Goal: Transaction & Acquisition: Purchase product/service

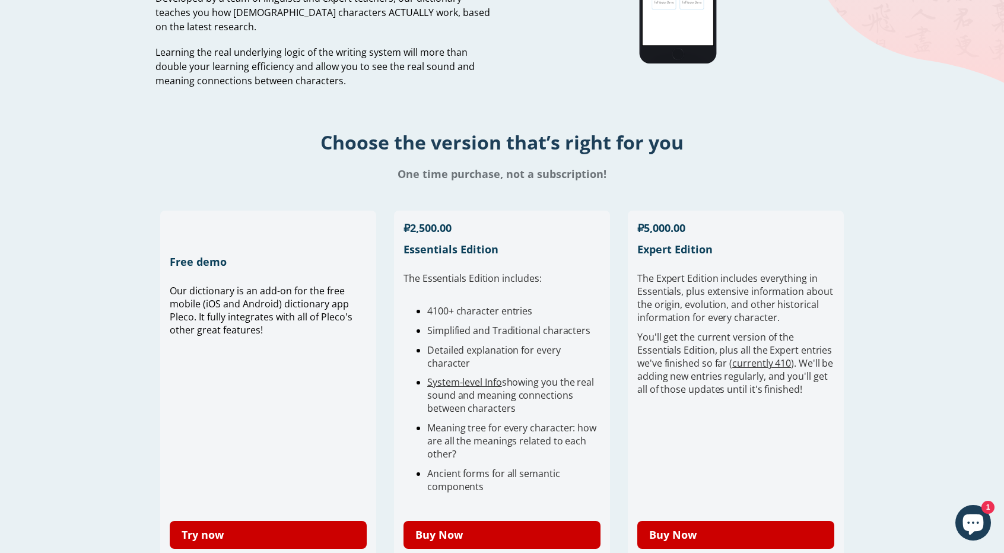
scroll to position [415, 0]
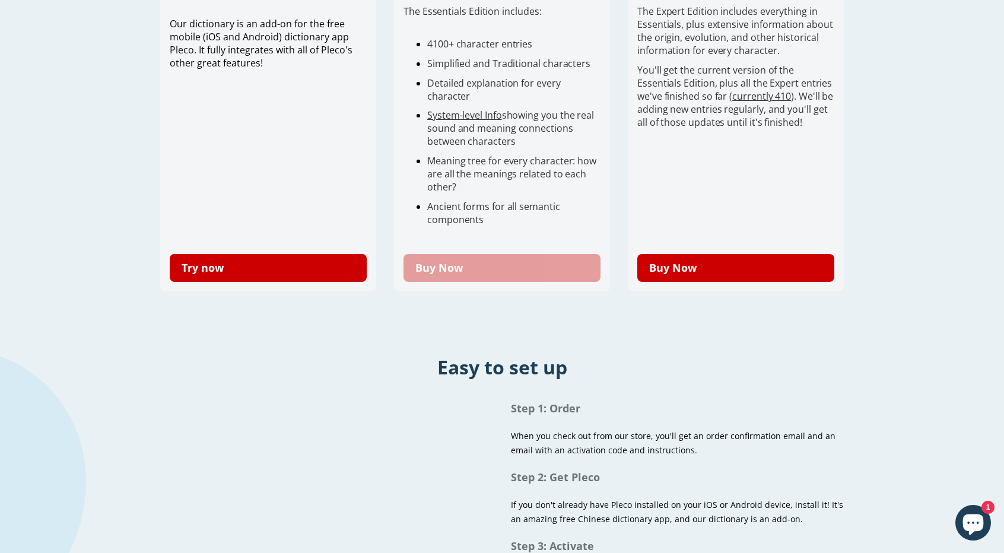
click at [493, 274] on link "Buy Now" at bounding box center [502, 268] width 197 height 28
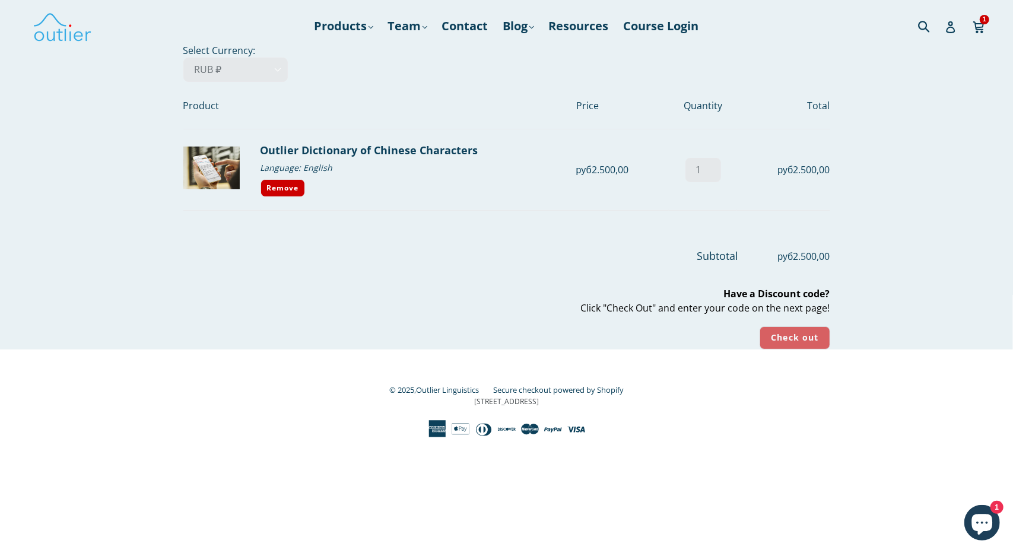
click at [783, 335] on input "Check out" at bounding box center [795, 337] width 70 height 23
drag, startPoint x: 303, startPoint y: 169, endPoint x: 313, endPoint y: 171, distance: 10.2
click at [307, 169] on div "Language: English" at bounding box center [414, 167] width 307 height 18
click at [313, 171] on div "Language: English" at bounding box center [414, 167] width 307 height 18
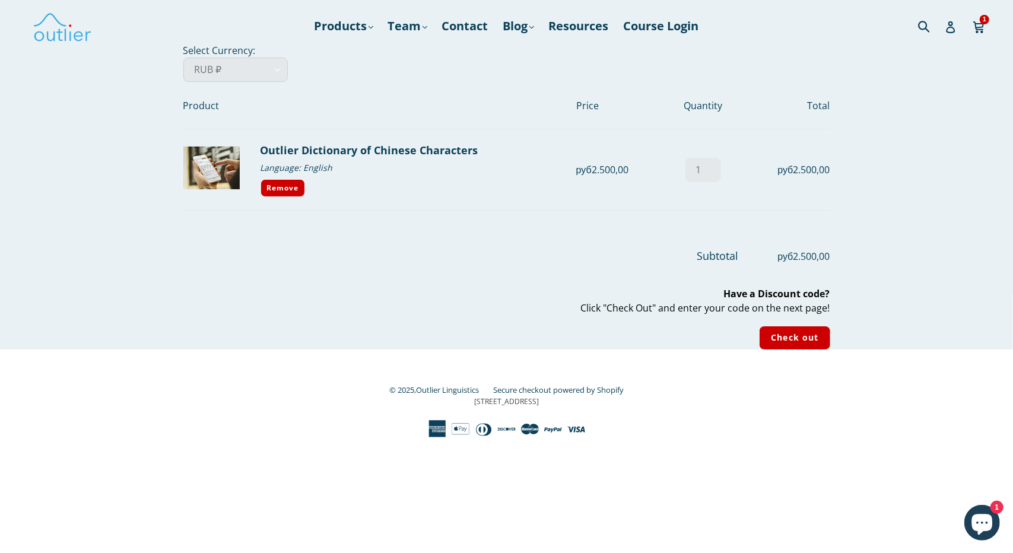
click at [223, 64] on select "AED د.إ AFN ؋ ALL L AMD դր. ANG ƒ AUD $ AWG ƒ AZN ₼ BAM КМ BBD $ BDT ৳ BGN лв. …" at bounding box center [235, 70] width 104 height 24
click at [417, 264] on div at bounding box center [506, 275] width 647 height 23
click at [789, 337] on input "Check out" at bounding box center [795, 337] width 70 height 23
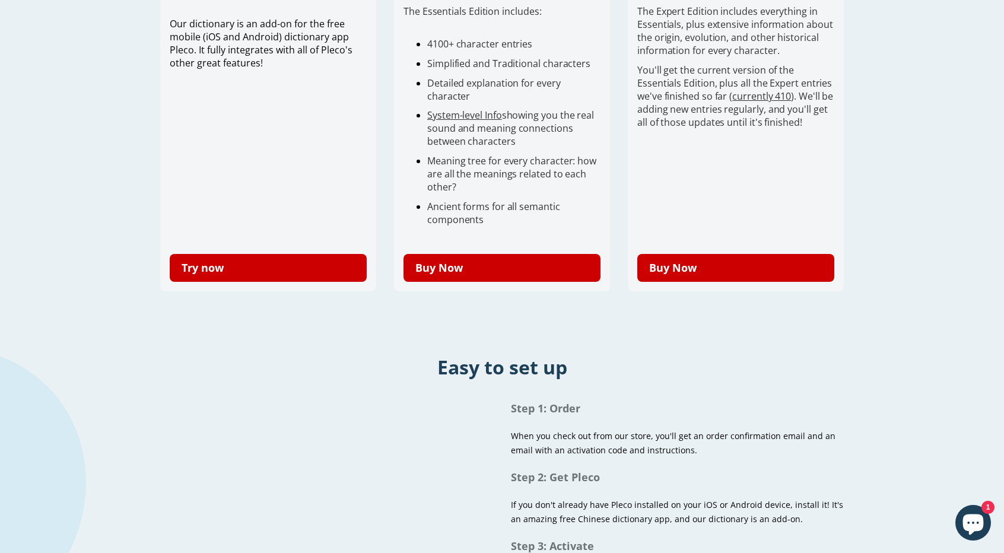
click at [321, 253] on div "Try now" at bounding box center [268, 262] width 197 height 39
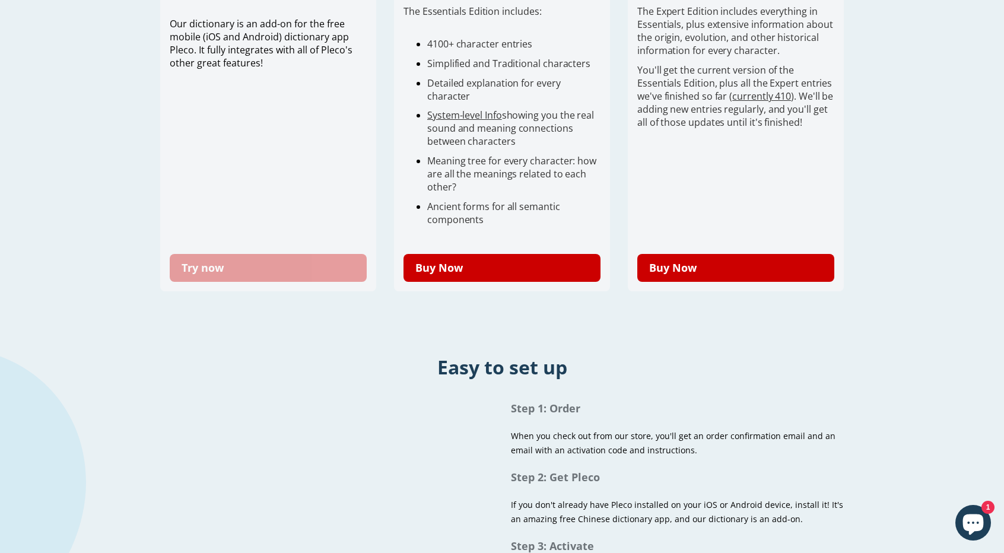
click at [343, 270] on link "Try now" at bounding box center [268, 268] width 197 height 28
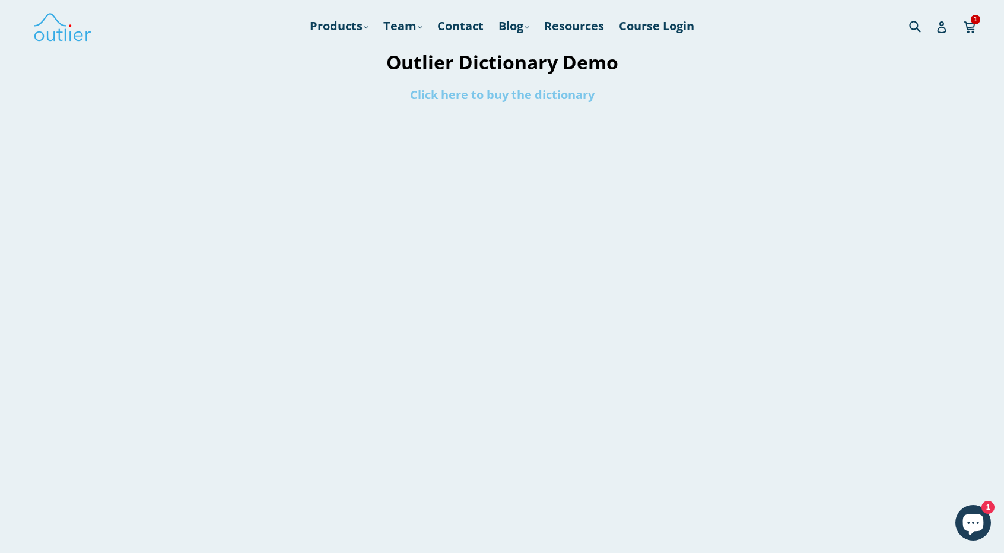
click at [463, 100] on link "Click here to buy the dictionary" at bounding box center [502, 95] width 185 height 16
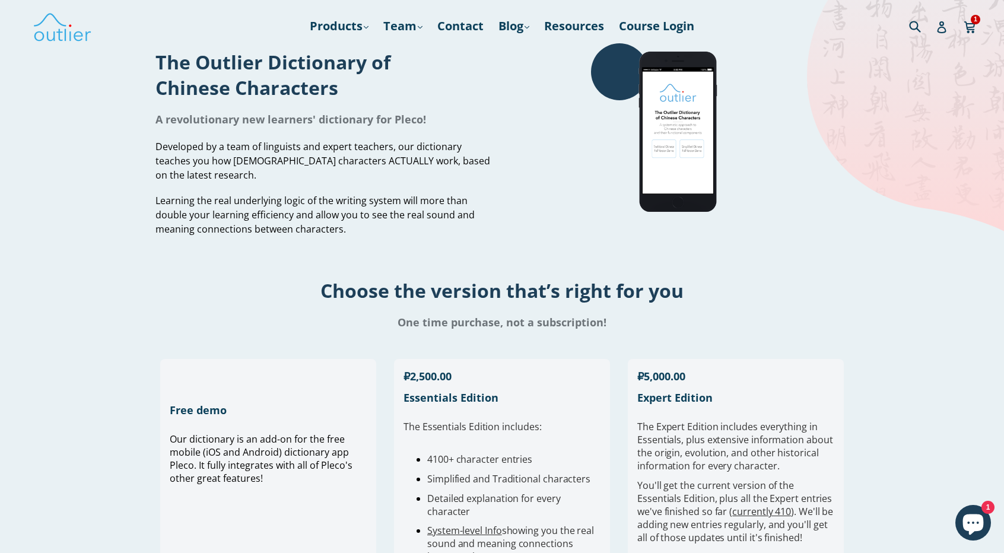
scroll to position [178, 0]
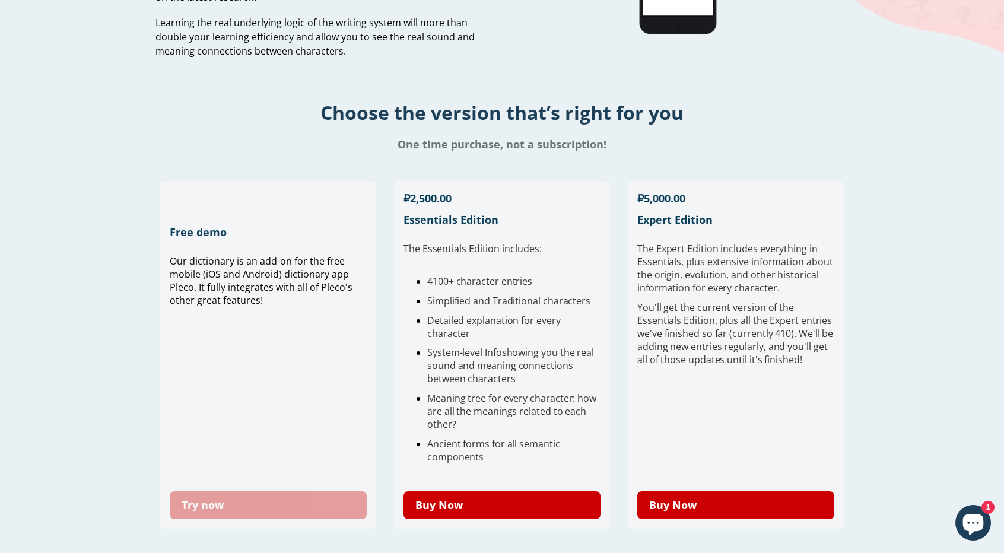
click at [327, 505] on link "Try now" at bounding box center [268, 505] width 197 height 28
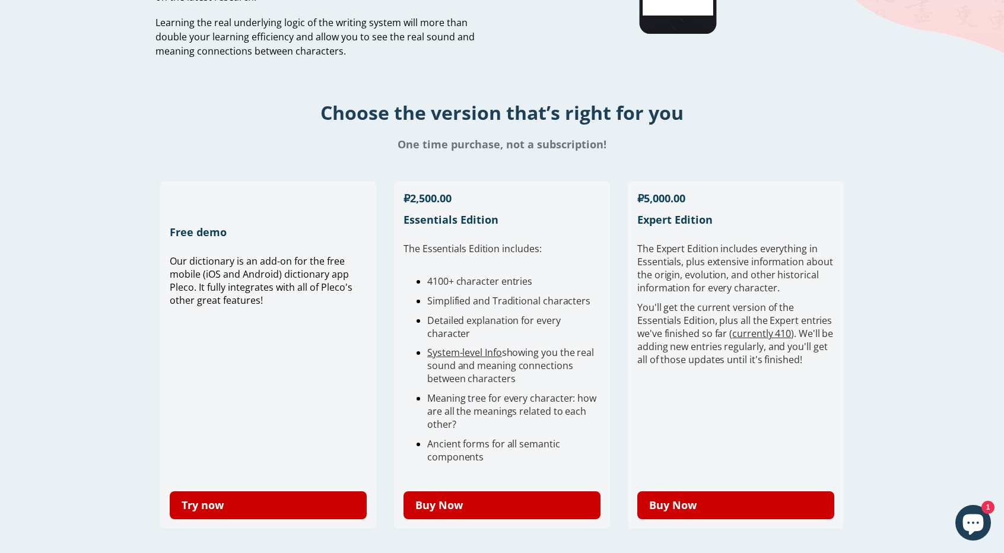
scroll to position [0, 0]
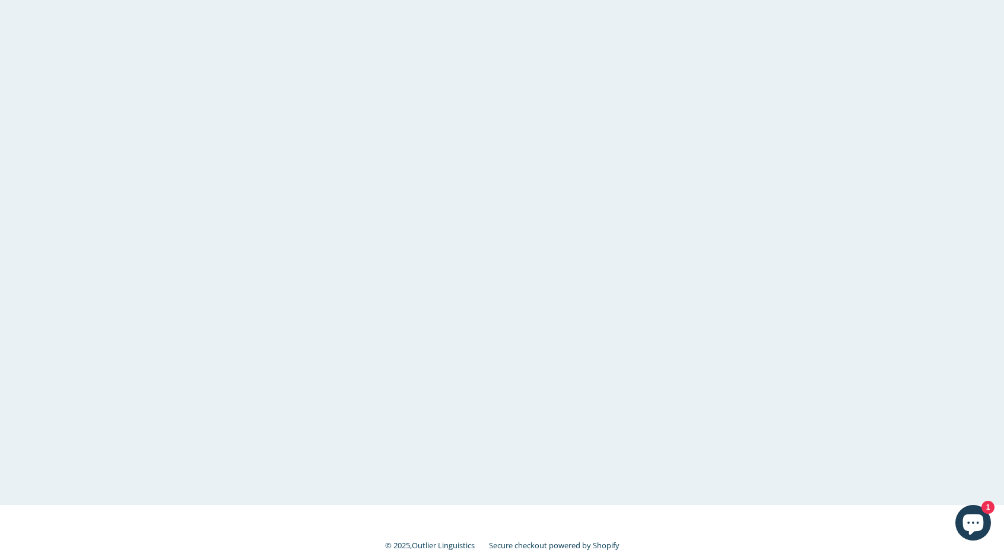
scroll to position [140, 0]
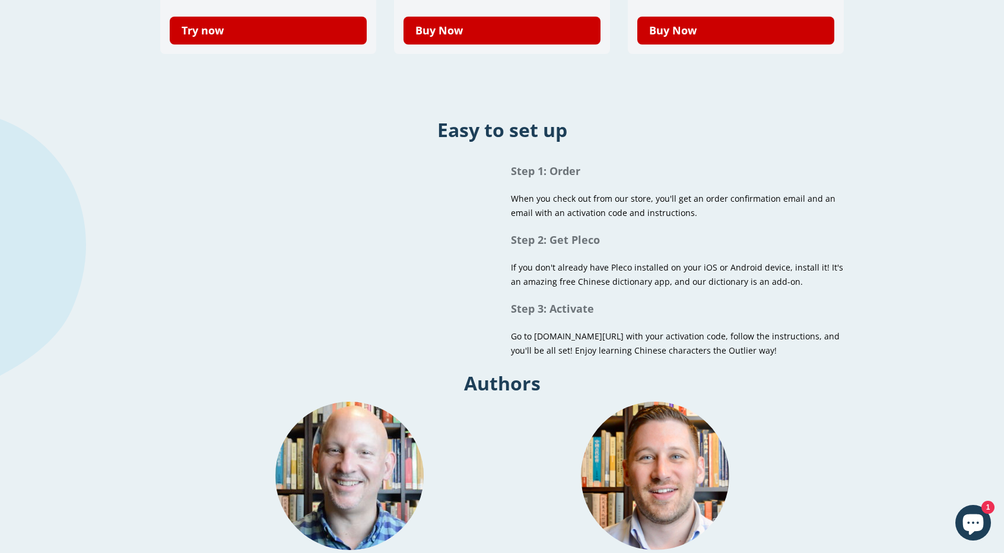
scroll to position [712, 0]
